Goal: Task Accomplishment & Management: Manage account settings

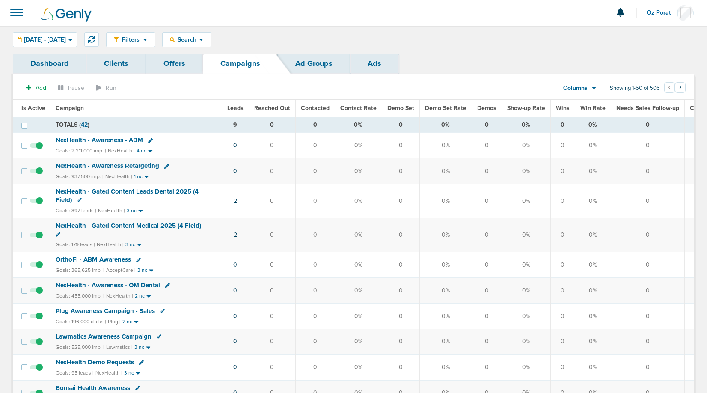
click at [236, 107] on span "Leads" at bounding box center [235, 107] width 16 height 7
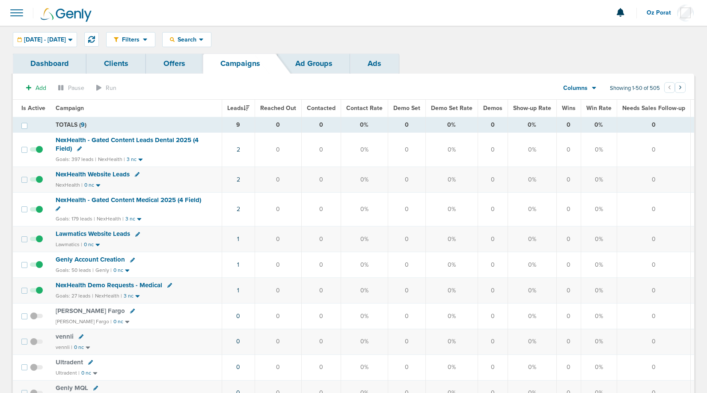
click at [588, 89] on div "Columns" at bounding box center [576, 88] width 38 height 9
click at [584, 101] on link "Media Stats" at bounding box center [600, 103] width 86 height 11
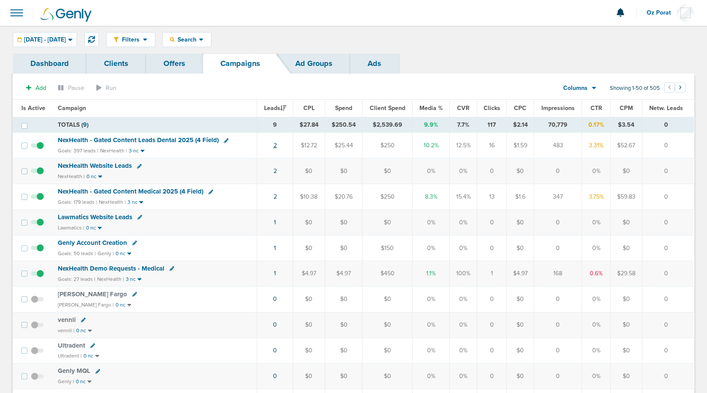
click at [275, 145] on link "2" at bounding box center [275, 145] width 3 height 7
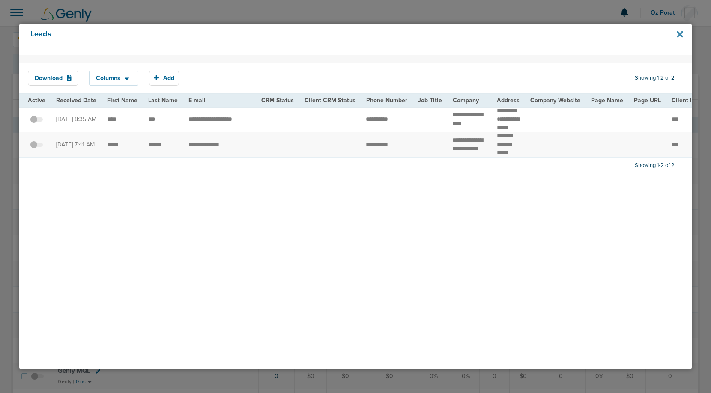
click at [679, 34] on icon at bounding box center [680, 34] width 6 height 6
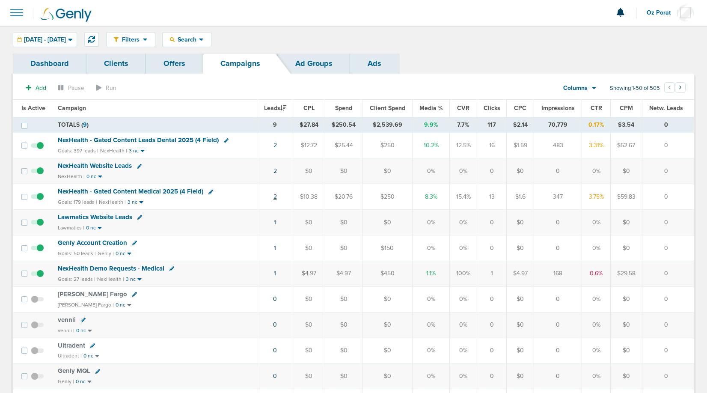
click at [275, 197] on link "2" at bounding box center [275, 196] width 3 height 7
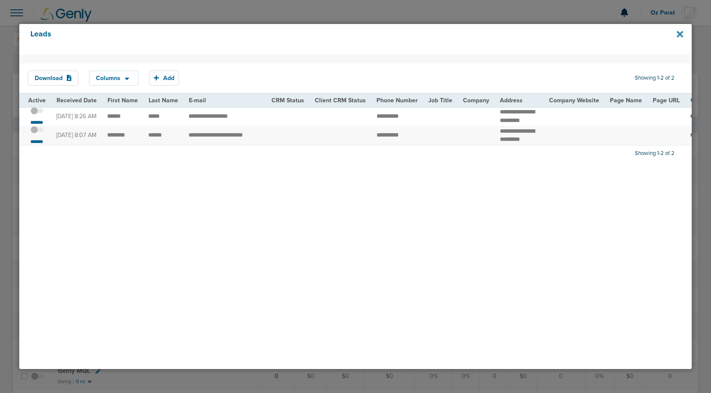
click at [680, 34] on icon at bounding box center [680, 34] width 6 height 6
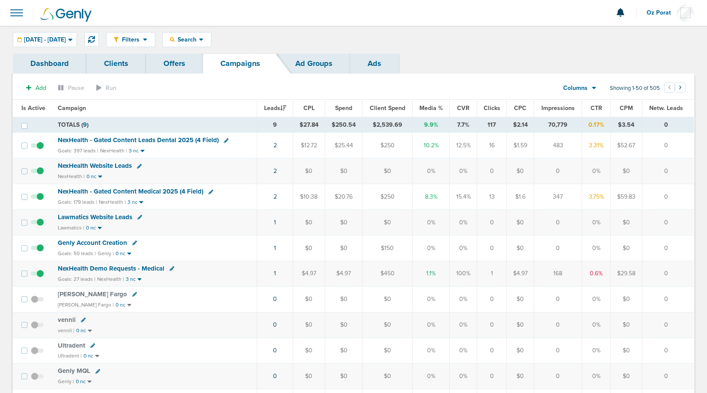
click at [141, 191] on span "NexHealth - Gated Content Medical 2025 (4 Field)" at bounding box center [131, 192] width 146 height 8
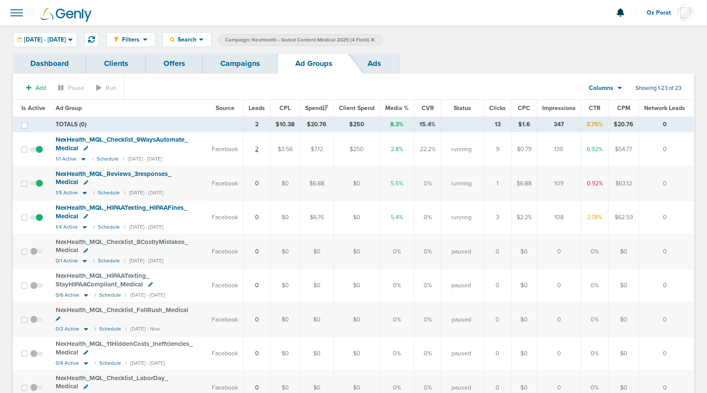
click at [259, 149] on link "2" at bounding box center [256, 149] width 3 height 7
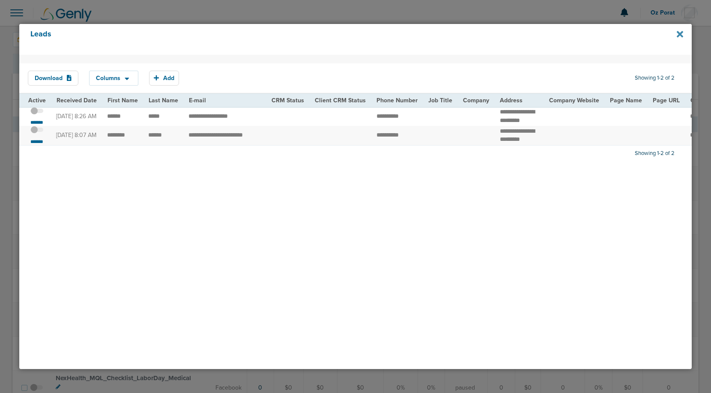
click at [681, 34] on icon at bounding box center [680, 34] width 6 height 9
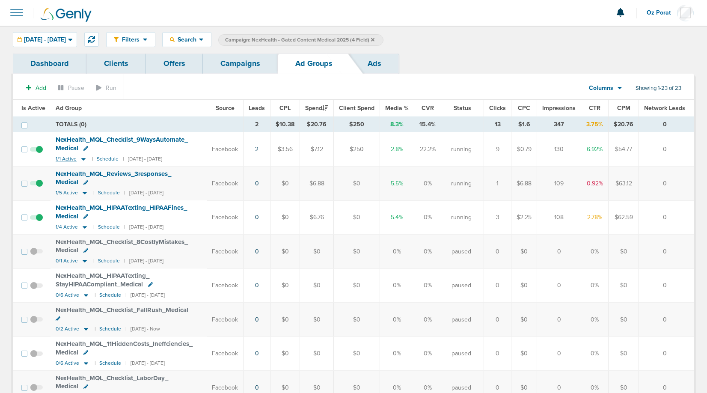
click at [66, 157] on span "1/1 Active" at bounding box center [66, 159] width 21 height 6
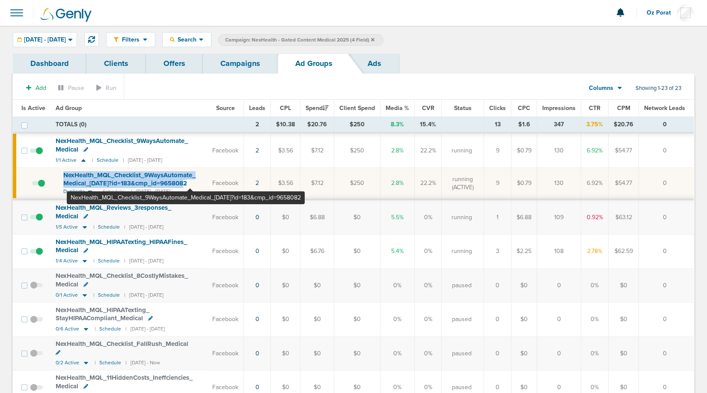
drag, startPoint x: 61, startPoint y: 175, endPoint x: 190, endPoint y: 185, distance: 129.8
click at [190, 185] on td "NexHealth_ MQL_ Checklist_ 9WaysAutomate_ Medical_ [DATE]?id=183&cmp_ id=965808…" at bounding box center [129, 184] width 157 height 32
copy span "NexHealth_ MQL_ Checklist_ 9WaysAutomate_ Medical_ [DATE]?id=183&cmp_ id=965808"
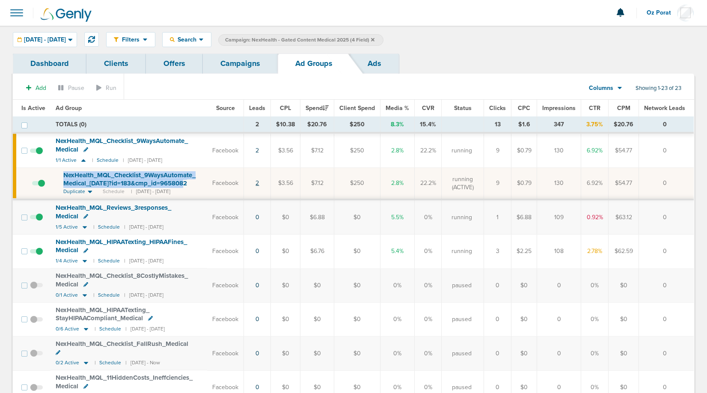
click at [259, 182] on link "2" at bounding box center [257, 182] width 3 height 7
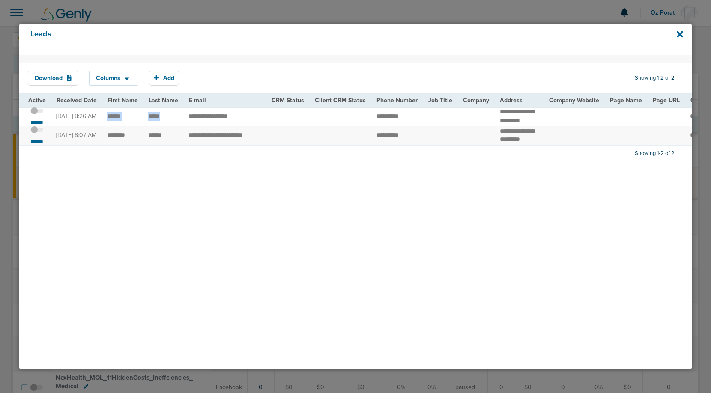
drag, startPoint x: 105, startPoint y: 119, endPoint x: 165, endPoint y: 120, distance: 60.4
click at [680, 36] on icon at bounding box center [680, 34] width 6 height 9
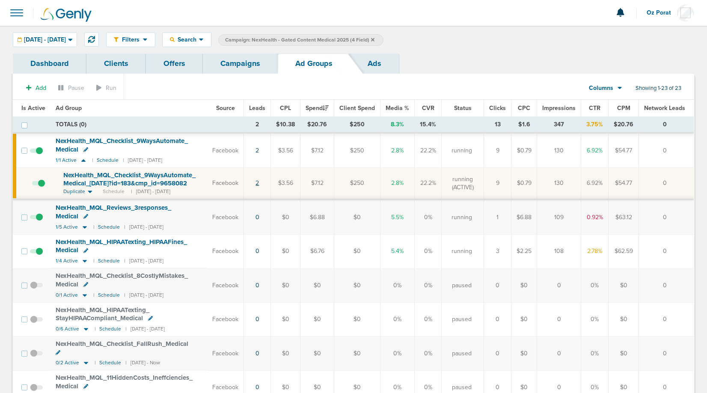
click at [259, 180] on link "2" at bounding box center [257, 182] width 3 height 7
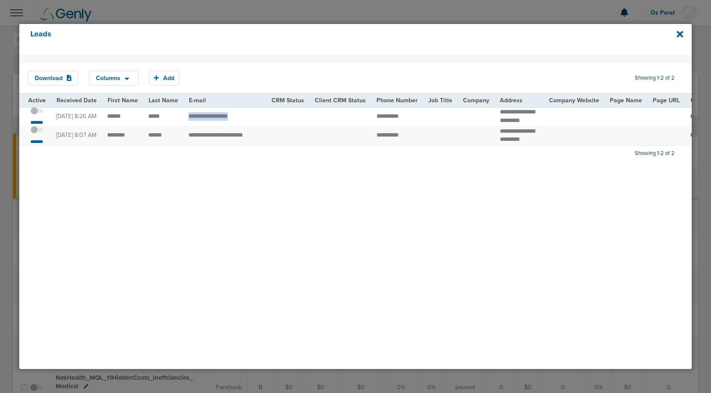
drag, startPoint x: 186, startPoint y: 119, endPoint x: 255, endPoint y: 120, distance: 69.0
click at [255, 120] on td "**********" at bounding box center [224, 116] width 83 height 19
copy td "*******"
drag, startPoint x: 106, startPoint y: 145, endPoint x: 179, endPoint y: 150, distance: 73.4
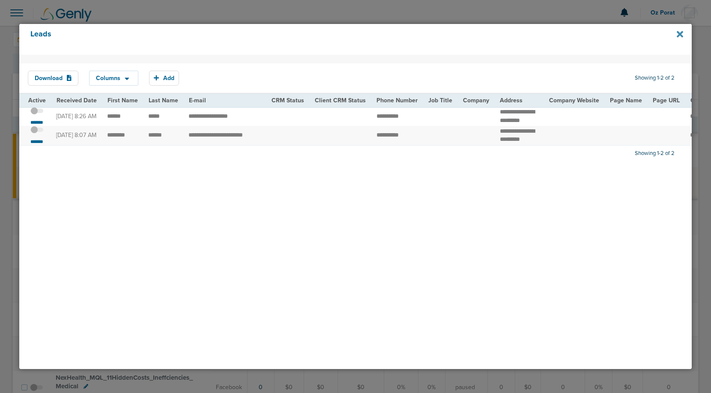
click at [682, 33] on icon at bounding box center [680, 34] width 6 height 6
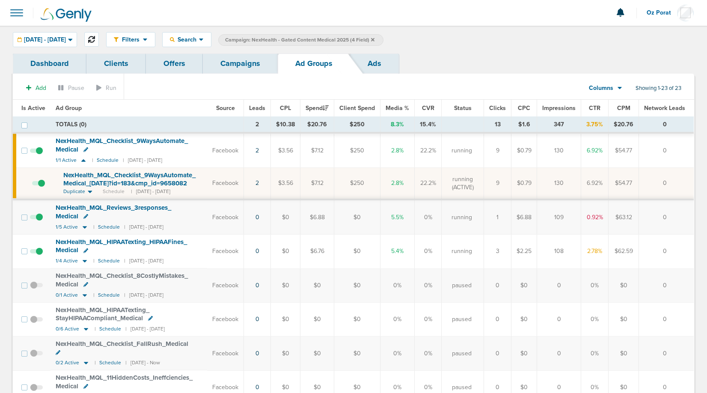
click at [95, 40] on icon at bounding box center [91, 39] width 7 height 7
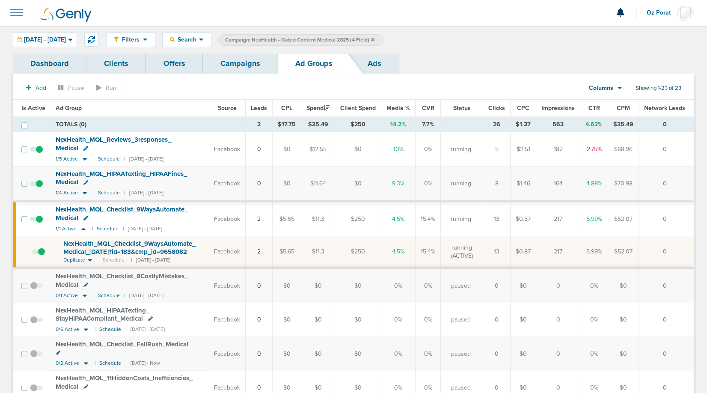
drag, startPoint x: 261, startPoint y: 182, endPoint x: 255, endPoint y: 183, distance: 6.2
click at [255, 183] on td "0" at bounding box center [259, 184] width 27 height 35
click at [261, 252] on link "2" at bounding box center [258, 251] width 3 height 7
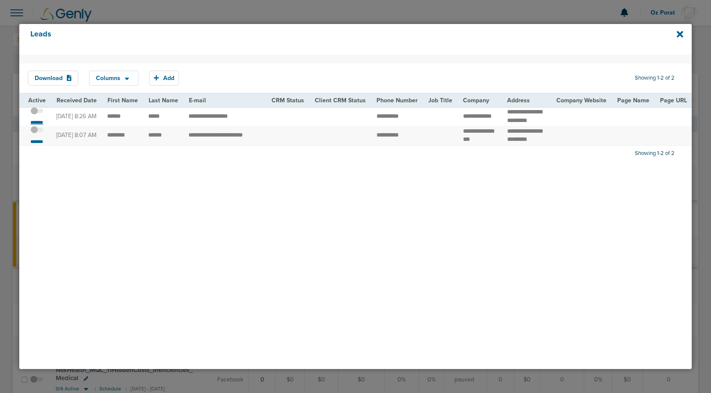
click at [39, 124] on small "*******" at bounding box center [37, 122] width 18 height 7
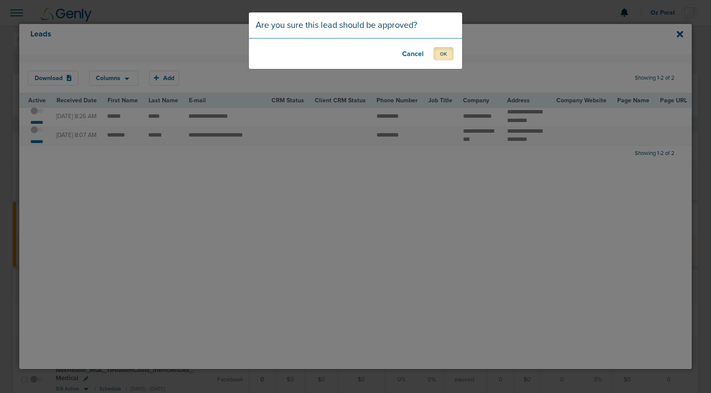
click at [447, 53] on button "OK" at bounding box center [443, 53] width 20 height 13
click at [446, 57] on button "OK" at bounding box center [443, 53] width 20 height 13
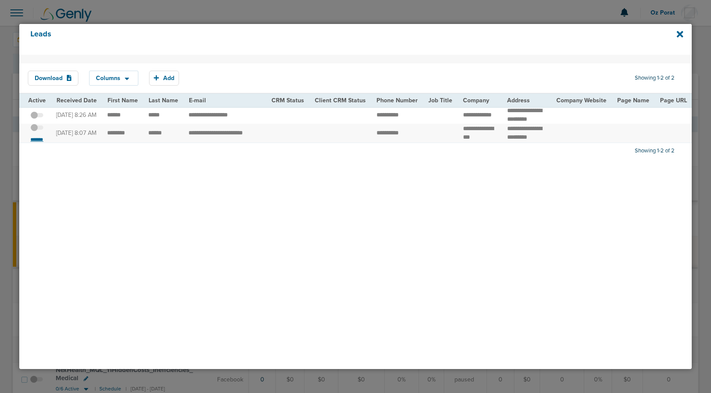
click at [38, 143] on small "*******" at bounding box center [37, 139] width 18 height 7
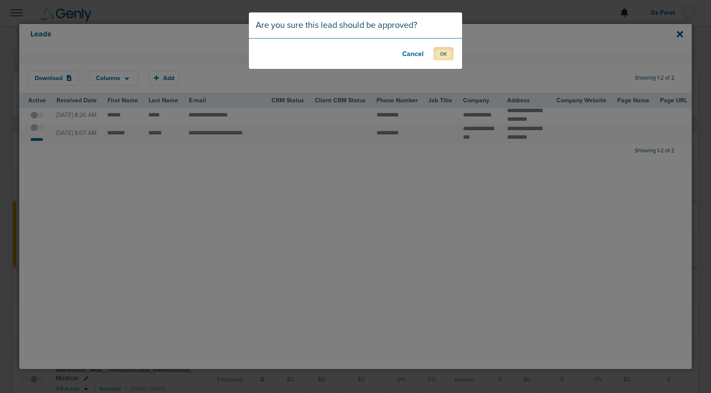
click at [445, 55] on button "OK" at bounding box center [443, 53] width 20 height 13
click at [444, 55] on button "OK" at bounding box center [443, 53] width 20 height 13
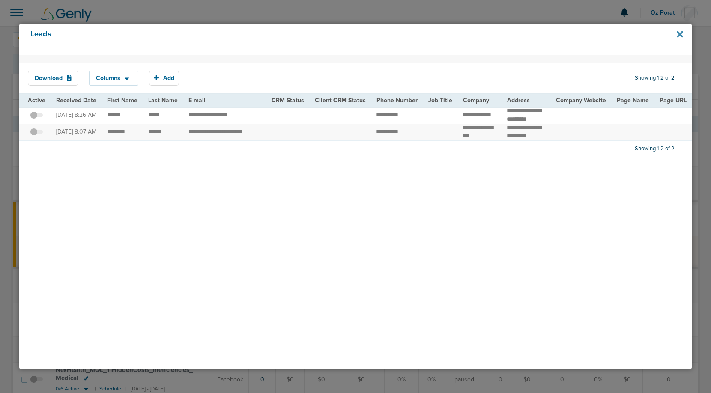
click at [678, 34] on icon at bounding box center [680, 34] width 6 height 9
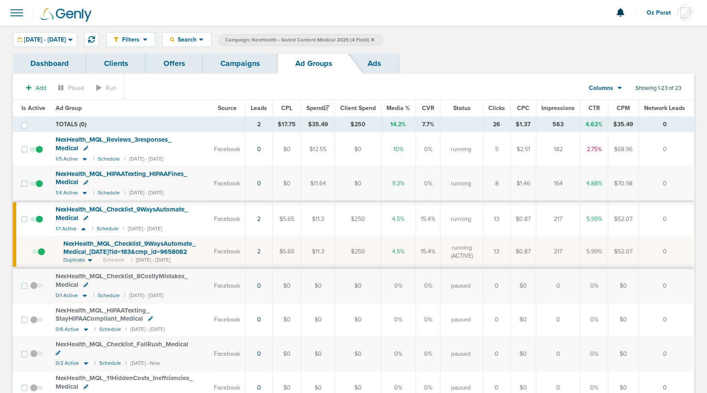
click at [250, 68] on link "Campaigns" at bounding box center [240, 64] width 75 height 20
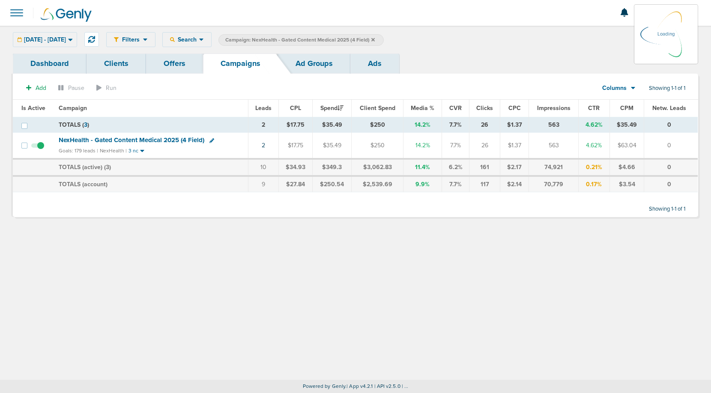
click at [375, 38] on icon at bounding box center [372, 39] width 3 height 5
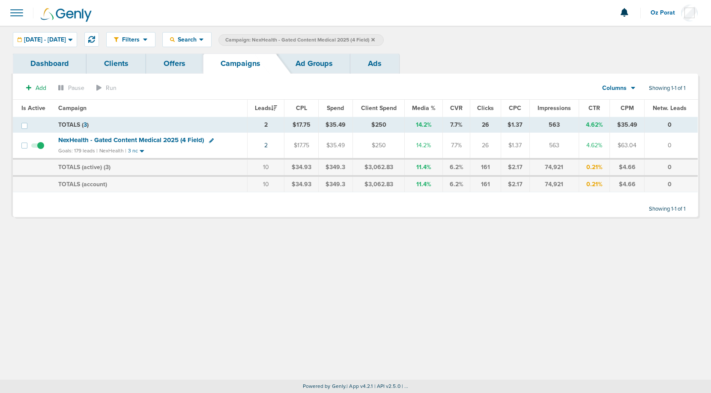
click at [375, 38] on icon at bounding box center [372, 39] width 3 height 5
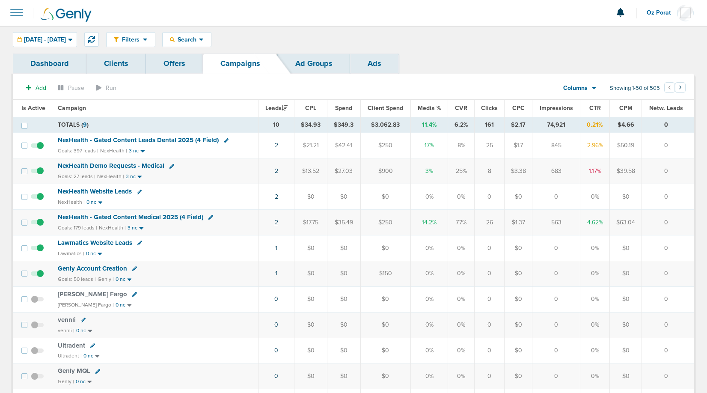
click at [277, 221] on link "2" at bounding box center [276, 222] width 3 height 7
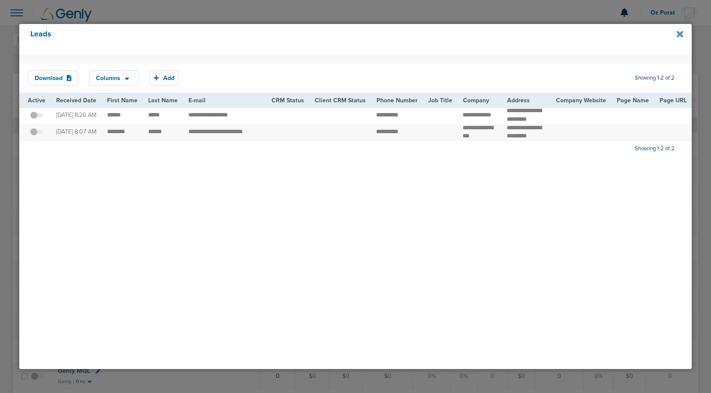
click at [682, 34] on icon at bounding box center [680, 34] width 6 height 9
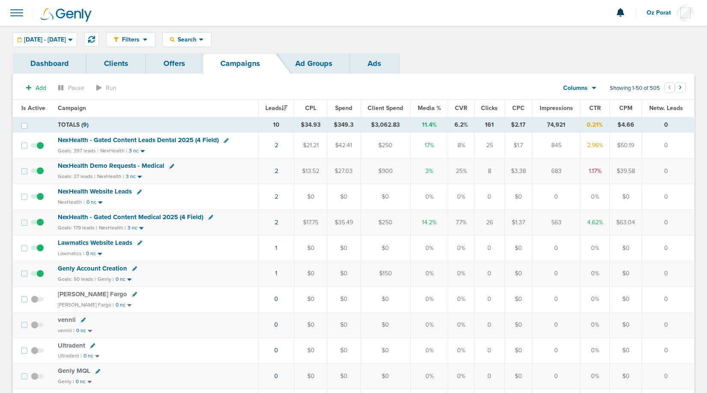
click at [21, 17] on span at bounding box center [16, 12] width 19 height 19
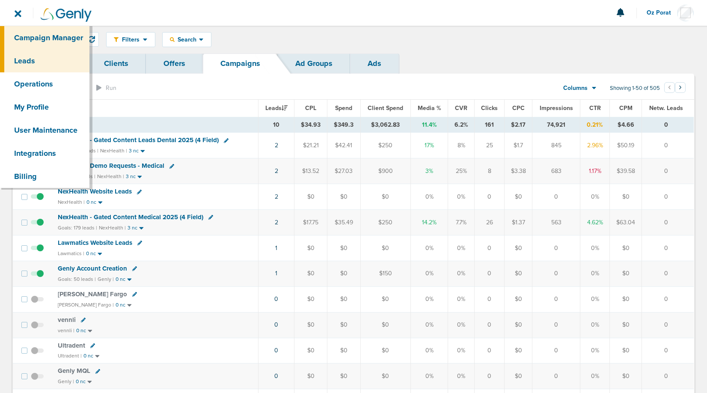
click at [33, 62] on link "Leads" at bounding box center [45, 60] width 90 height 23
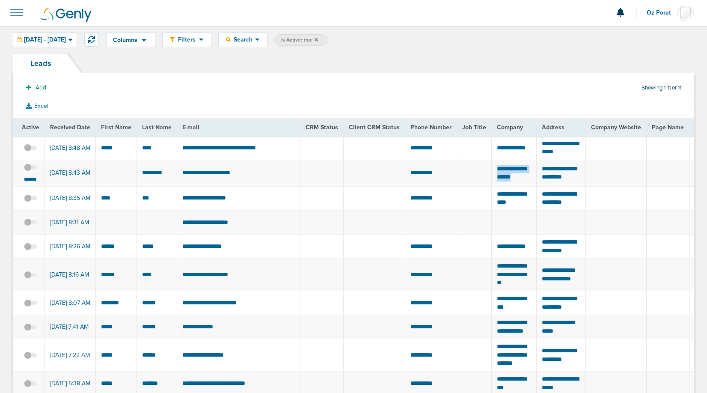
drag, startPoint x: 492, startPoint y: 179, endPoint x: 526, endPoint y: 185, distance: 34.4
click at [526, 185] on td "**********" at bounding box center [514, 173] width 45 height 27
copy td "*******"
click at [31, 172] on span at bounding box center [30, 172] width 13 height 0
click at [30, 169] on input "checkbox" at bounding box center [30, 169] width 0 height 0
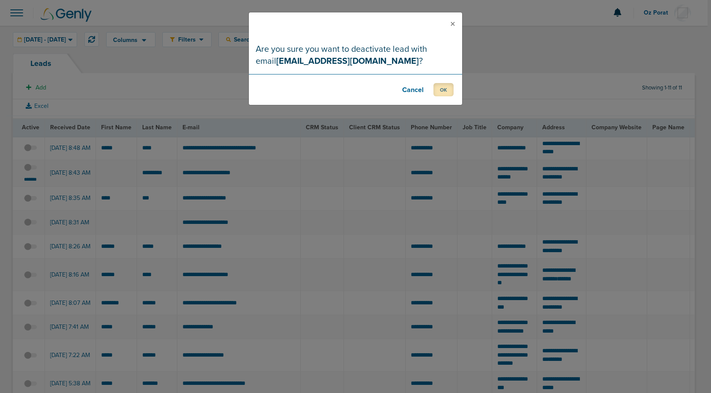
click at [450, 92] on button "OK" at bounding box center [443, 89] width 20 height 13
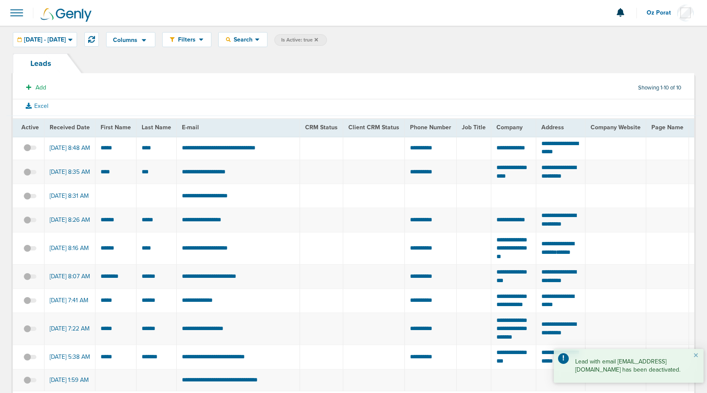
click at [16, 15] on span at bounding box center [16, 12] width 19 height 19
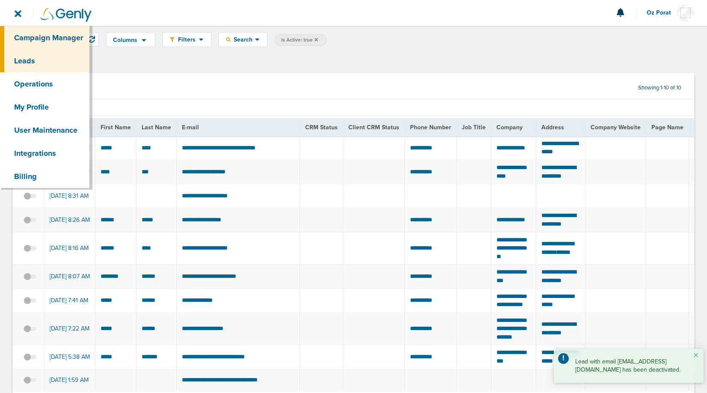
click at [32, 43] on link "Campaign Manager" at bounding box center [45, 37] width 90 height 23
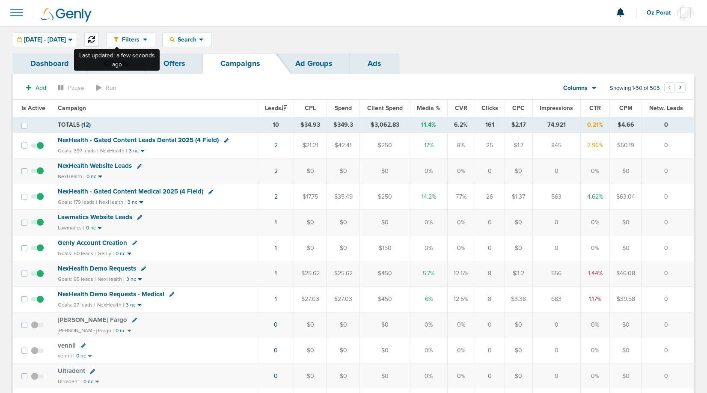
click at [95, 38] on icon at bounding box center [91, 39] width 7 height 7
click at [17, 16] on span at bounding box center [16, 12] width 19 height 19
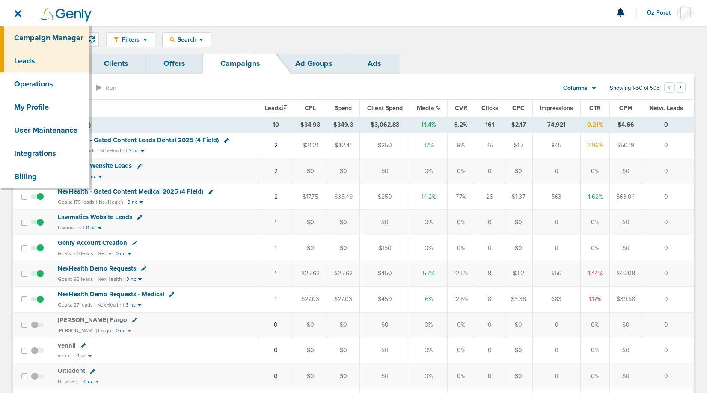
click at [31, 61] on link "Leads" at bounding box center [45, 60] width 90 height 23
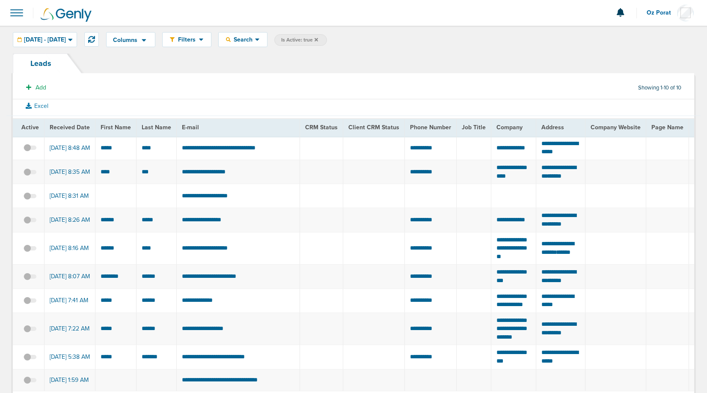
click at [19, 17] on span at bounding box center [16, 12] width 19 height 19
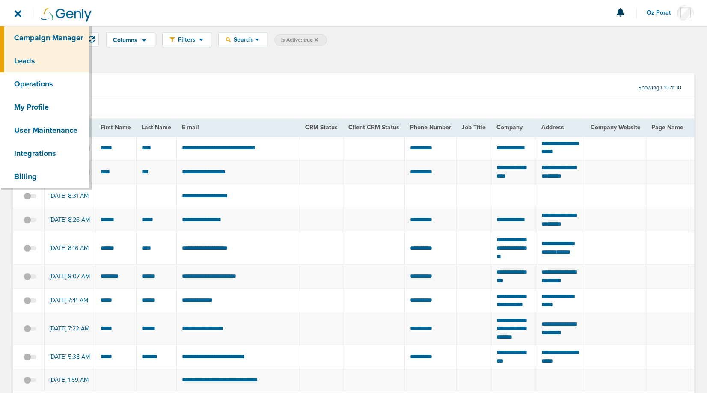
click at [33, 42] on link "Campaign Manager" at bounding box center [45, 37] width 90 height 23
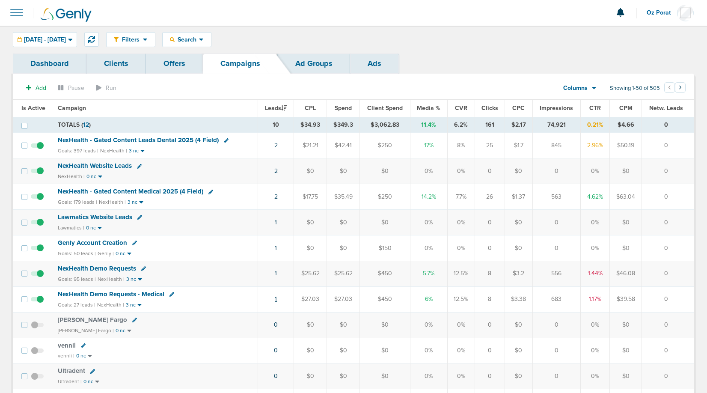
click at [277, 299] on link "1" at bounding box center [276, 298] width 2 height 7
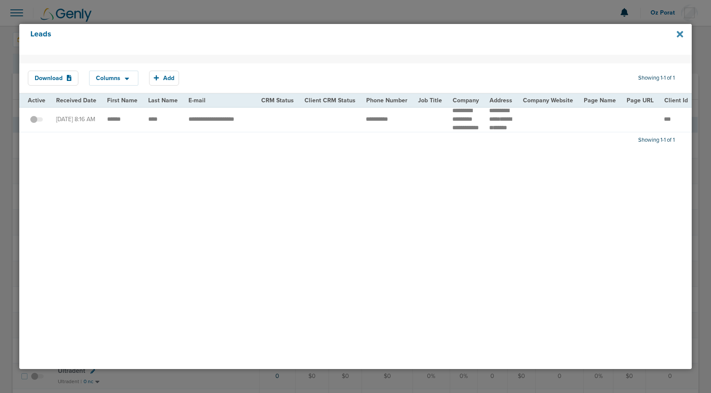
click at [681, 33] on icon at bounding box center [680, 34] width 6 height 6
